Goal: Information Seeking & Learning: Learn about a topic

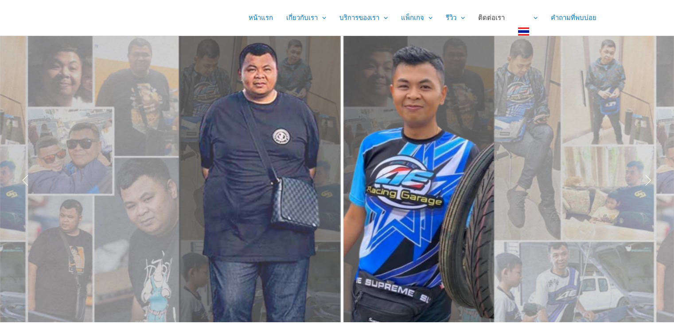
click at [499, 13] on link "ติดต่อเรา" at bounding box center [492, 17] width 40 height 35
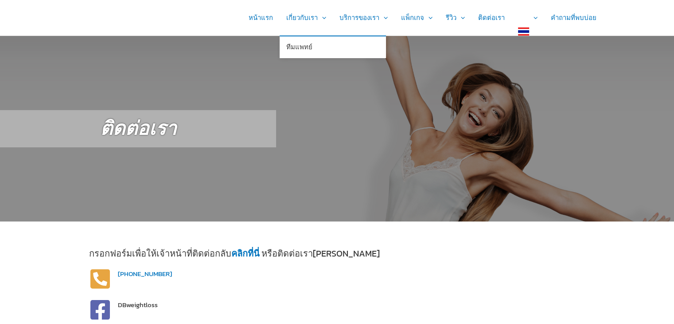
click at [321, 39] on link "ทีมแพทย์" at bounding box center [333, 47] width 106 height 22
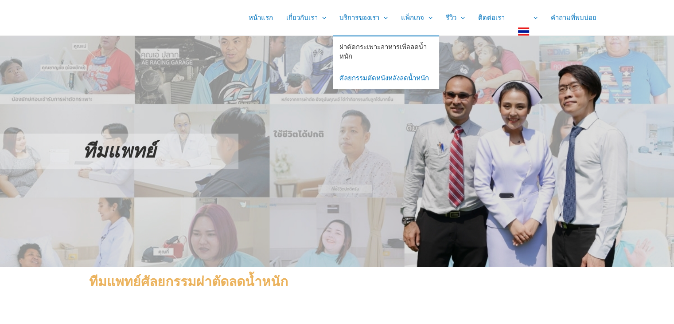
click at [370, 46] on link "ผ่าตัดกระเพาะอาหารเพื่อลดน้ำหนัก" at bounding box center [386, 51] width 106 height 31
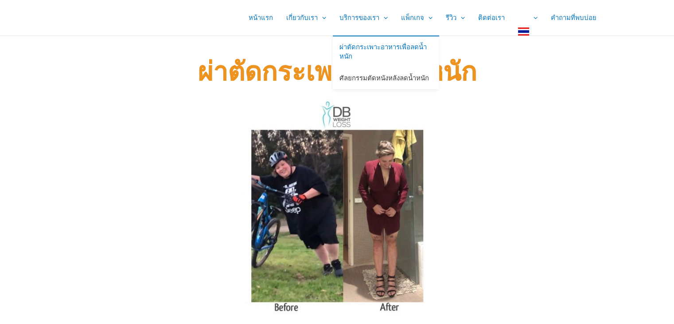
click at [390, 78] on link "ศัลยกรรมตัดหนังหลังลดน้ำหนัก" at bounding box center [386, 79] width 106 height 22
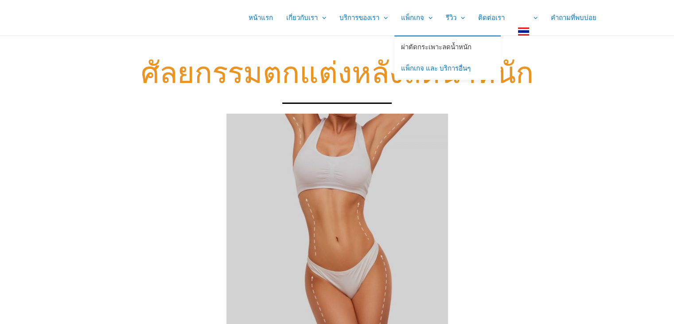
click at [425, 45] on link "ผ่าตัดกระเพาะลดน้ำหนัก" at bounding box center [448, 47] width 106 height 22
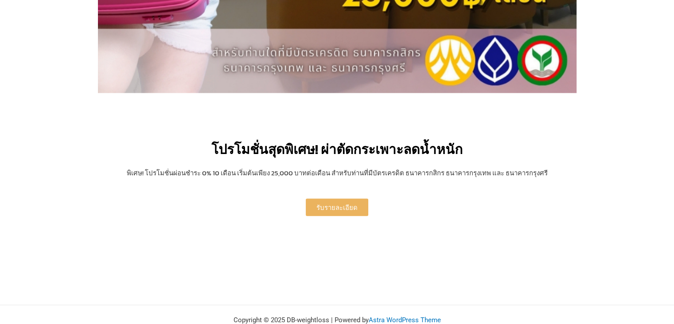
scroll to position [1906, 0]
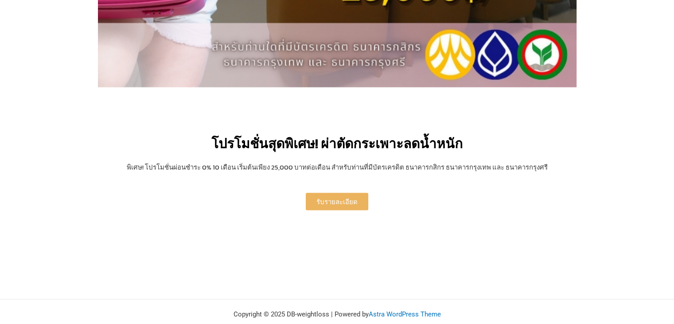
click at [347, 199] on span "รับรายละเอียด" at bounding box center [337, 201] width 41 height 7
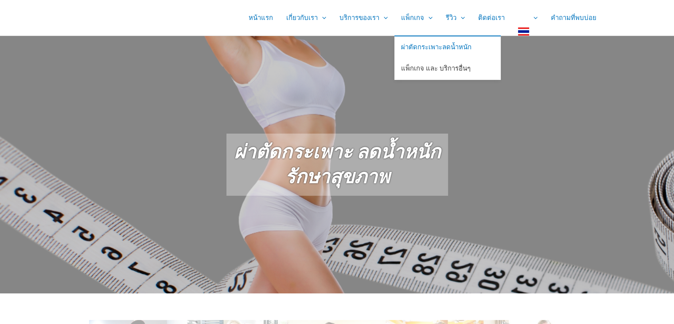
click at [418, 71] on link "แพ็กเกจ และ บริการอื่นๆ" at bounding box center [448, 69] width 106 height 22
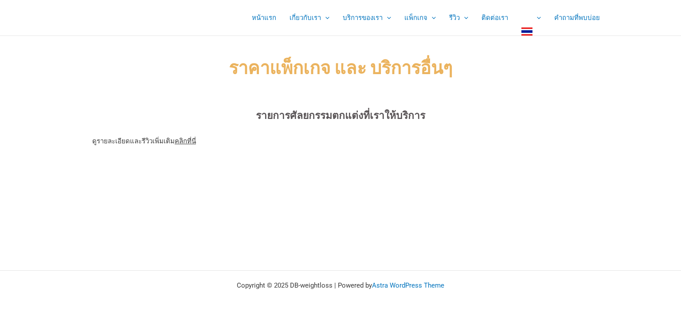
click at [186, 139] on link "คลิกที่นี่" at bounding box center [185, 141] width 21 height 8
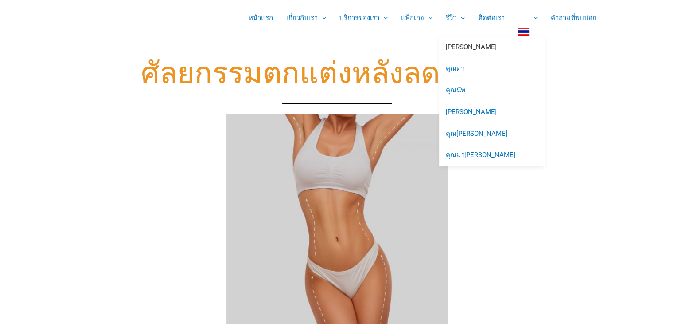
click at [469, 43] on link "[PERSON_NAME]" at bounding box center [492, 47] width 106 height 22
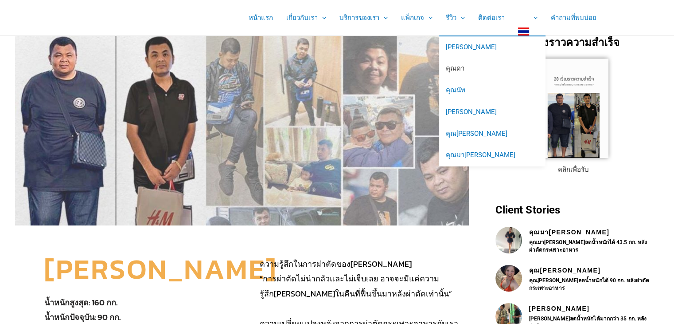
click at [463, 70] on link "คุณดา" at bounding box center [492, 69] width 106 height 22
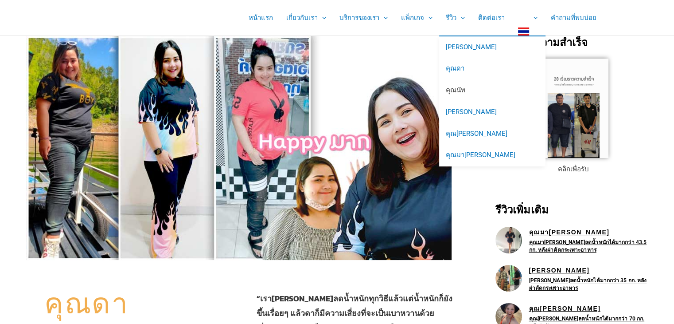
click at [451, 87] on link "คุณนัท" at bounding box center [492, 91] width 106 height 22
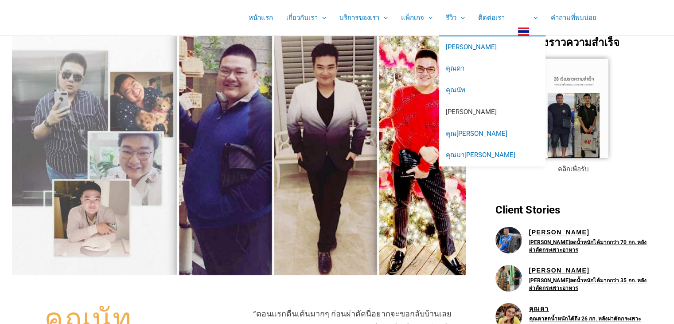
click at [467, 113] on link "[PERSON_NAME]" at bounding box center [492, 112] width 106 height 22
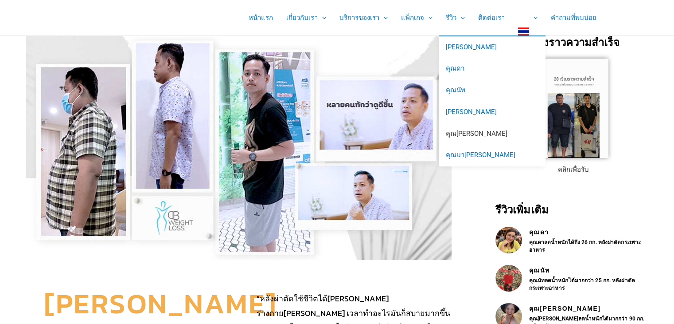
click at [475, 133] on link "คุณ[PERSON_NAME]" at bounding box center [492, 134] width 106 height 22
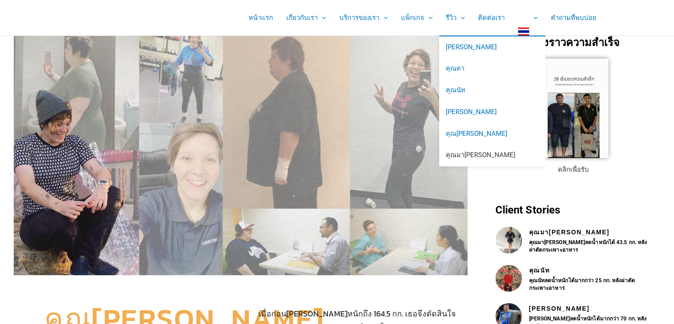
click at [472, 152] on link "คุณมา[PERSON_NAME]" at bounding box center [492, 156] width 106 height 22
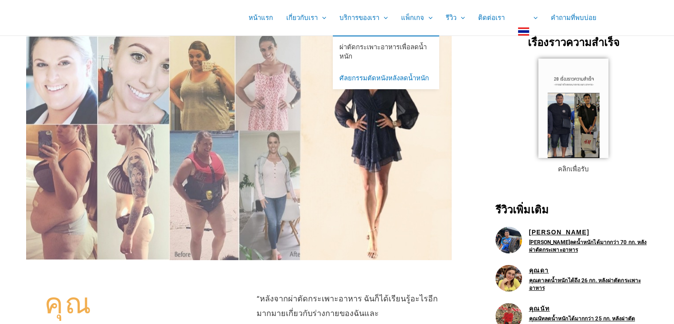
click at [372, 53] on link "ผ่าตัดกระเพาะอาหารเพื่อลดน้ำหนัก" at bounding box center [386, 51] width 106 height 31
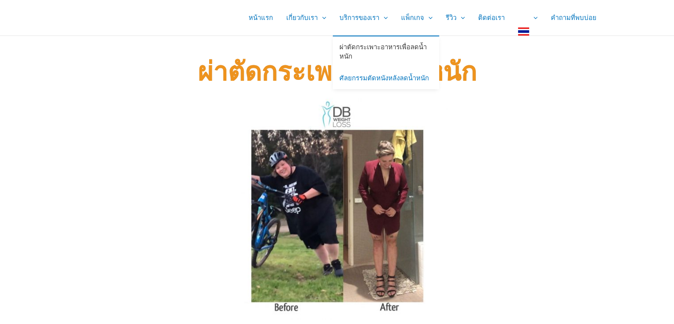
click at [361, 47] on link "ผ่าตัดกระเพาะอาหารเพื่อลดน้ำหนัก" at bounding box center [386, 51] width 106 height 31
click at [363, 55] on link "ผ่าตัดกระเพาะอาหารเพื่อลดน้ำหนัก" at bounding box center [386, 51] width 106 height 31
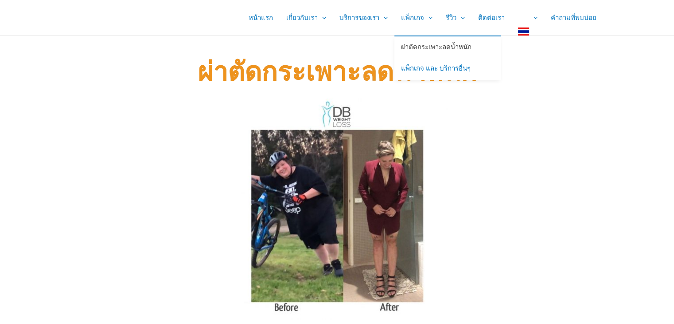
click at [419, 47] on link "ผ่าตัดกระเพาะลดน้ำหนัก" at bounding box center [448, 47] width 106 height 22
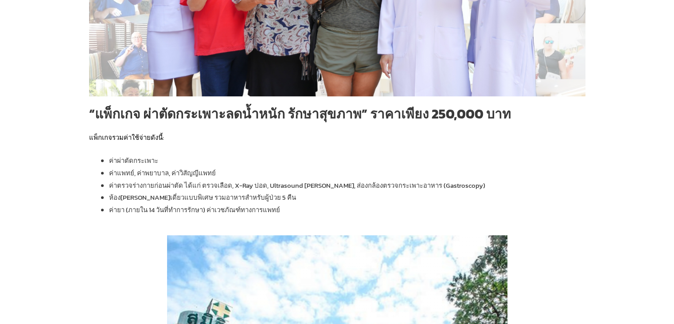
scroll to position [532, 0]
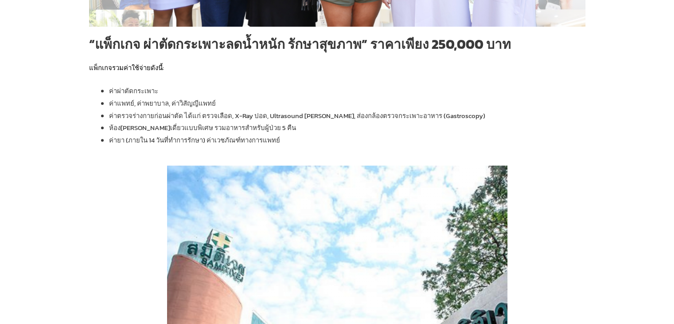
click at [316, 115] on span "Ultrasound ช่องท้อง, ส่องกล้องตรวจกระเพาะอาหาร (Gastroscopy)" at bounding box center [377, 115] width 215 height 10
drag, startPoint x: 207, startPoint y: 118, endPoint x: 193, endPoint y: 116, distance: 14.4
click at [205, 116] on span "ค่าตรวจร่างกายก่อนผ่าตัด ได้แก่ ตรวจเลือด, X-Ray ปอด," at bounding box center [189, 115] width 160 height 10
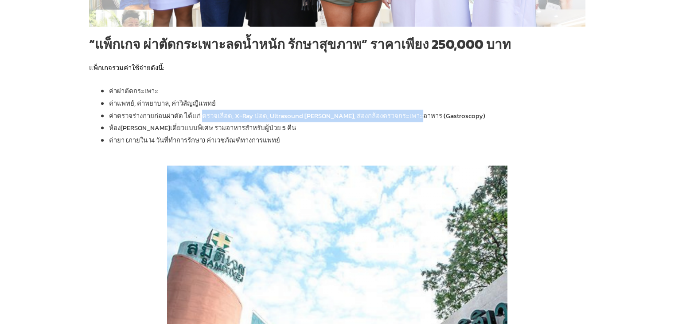
drag, startPoint x: 195, startPoint y: 114, endPoint x: 401, endPoint y: 112, distance: 205.7
click at [402, 113] on li "ค่าตรวจร่างกายก่อนผ่าตัด ได้แก่ ตรวจเลือด, X-Ray ปอด, Ultrasound ช่องท้อง, ส่อง…" at bounding box center [347, 115] width 477 height 12
copy li "ตรวจเลือด, X-Ray ปอด, Ultrasound ช่องท้อง, ส่องกล้องตรวจกระเพาะอาหา"
